Goal: Transaction & Acquisition: Book appointment/travel/reservation

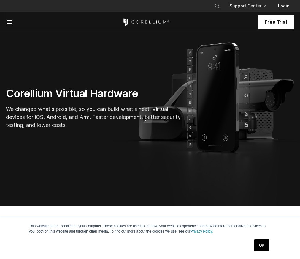
scroll to position [149, 0]
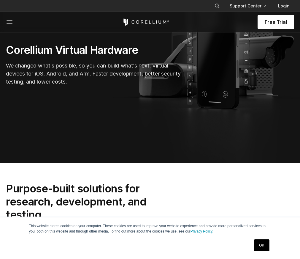
click at [260, 243] on link "OK" at bounding box center [261, 245] width 15 height 12
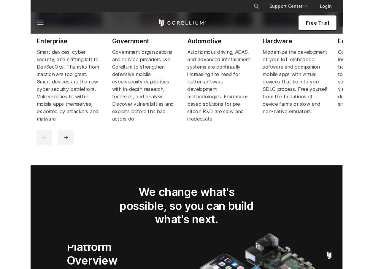
scroll to position [817, 0]
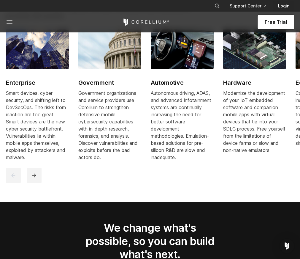
click at [285, 5] on link "Login" at bounding box center [284, 6] width 21 height 11
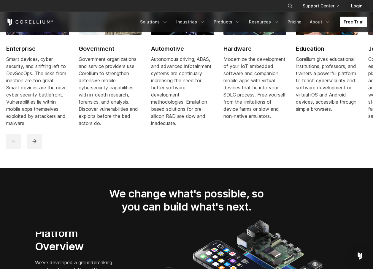
scroll to position [807, 0]
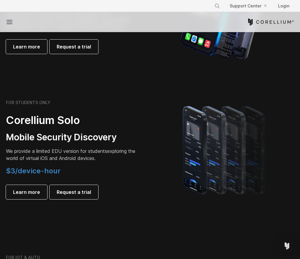
scroll to position [297, 0]
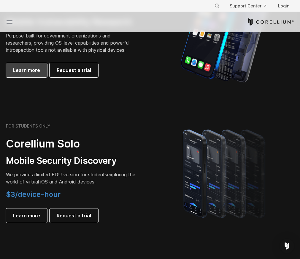
click at [37, 74] on span "Learn more" at bounding box center [26, 70] width 27 height 7
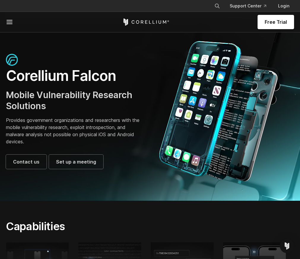
click at [0, 0] on link "Free Trial" at bounding box center [0, 0] width 0 height 0
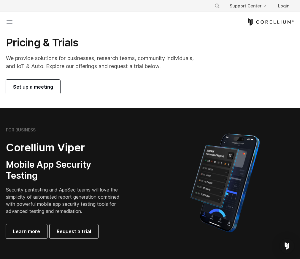
click at [18, 90] on span "Set up a meeting" at bounding box center [33, 86] width 40 height 7
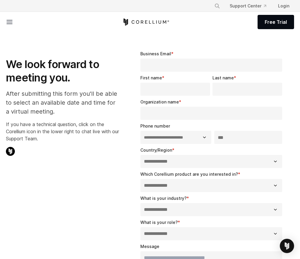
select select "**"
